Goal: Browse casually

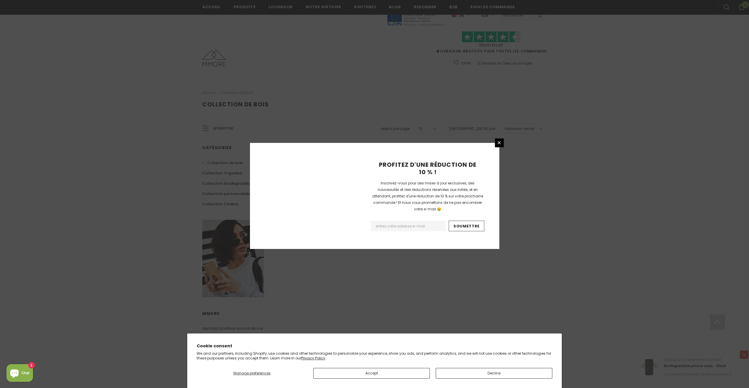
scroll to position [228, 0]
